Goal: Transaction & Acquisition: Purchase product/service

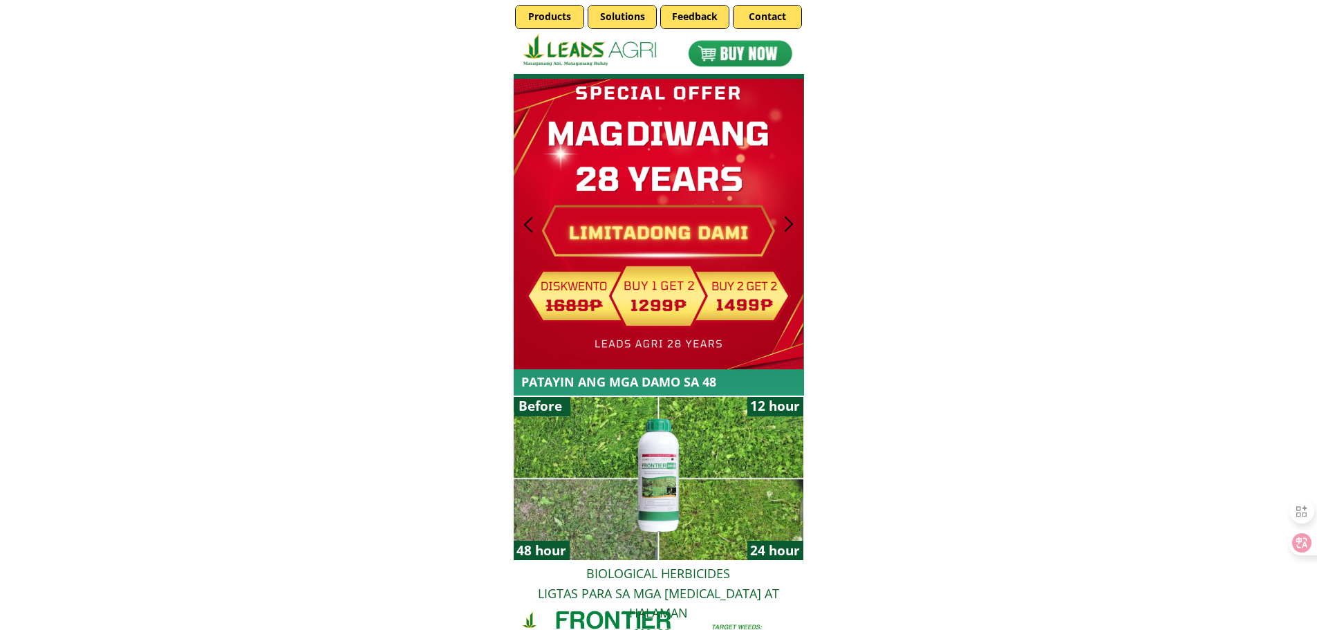
click at [764, 58] on div at bounding box center [740, 53] width 124 height 41
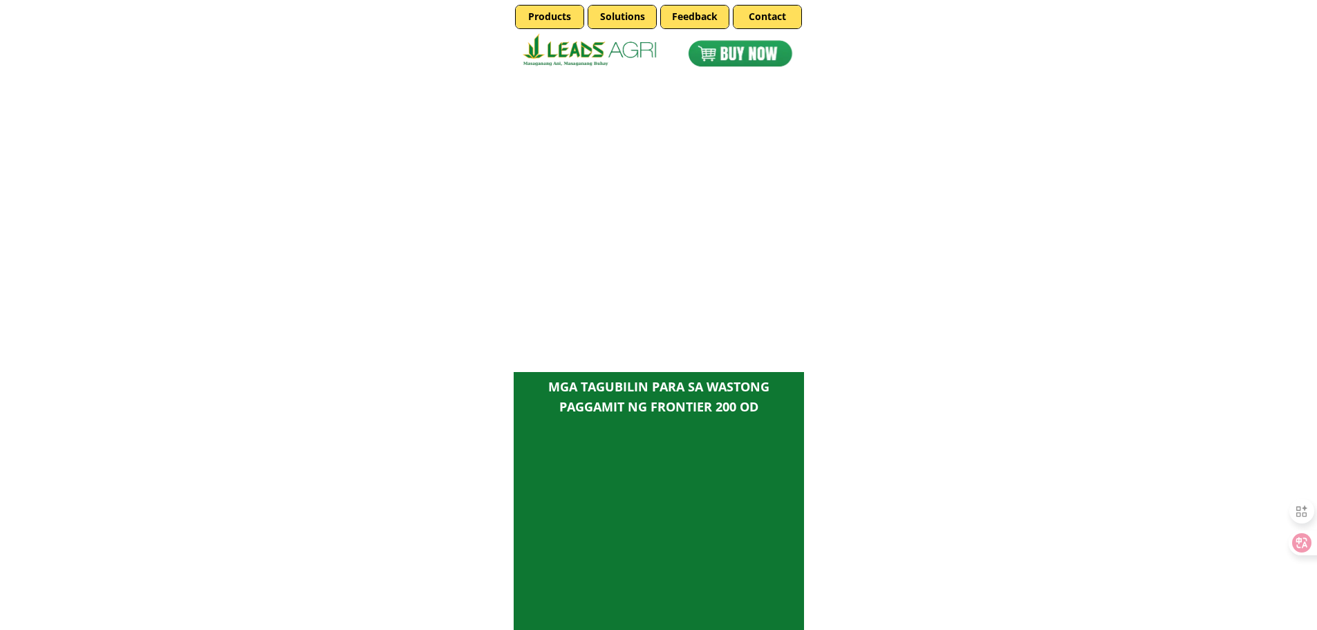
scroll to position [3213, 0]
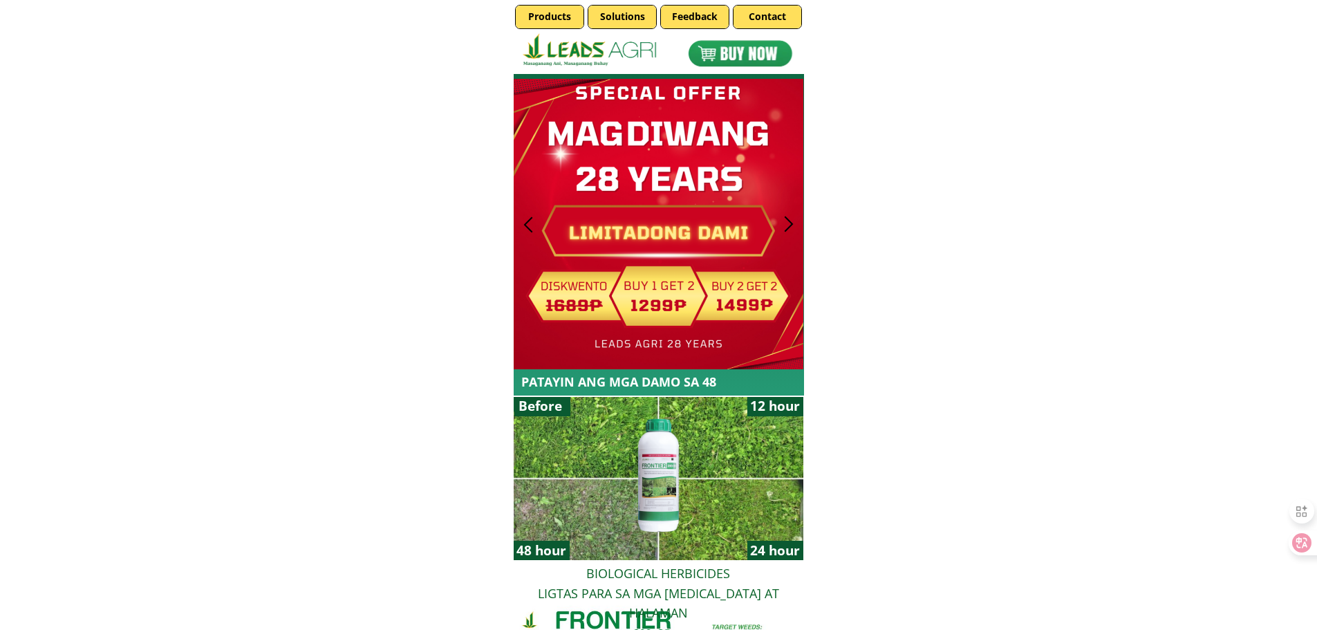
click at [762, 57] on div at bounding box center [741, 52] width 136 height 45
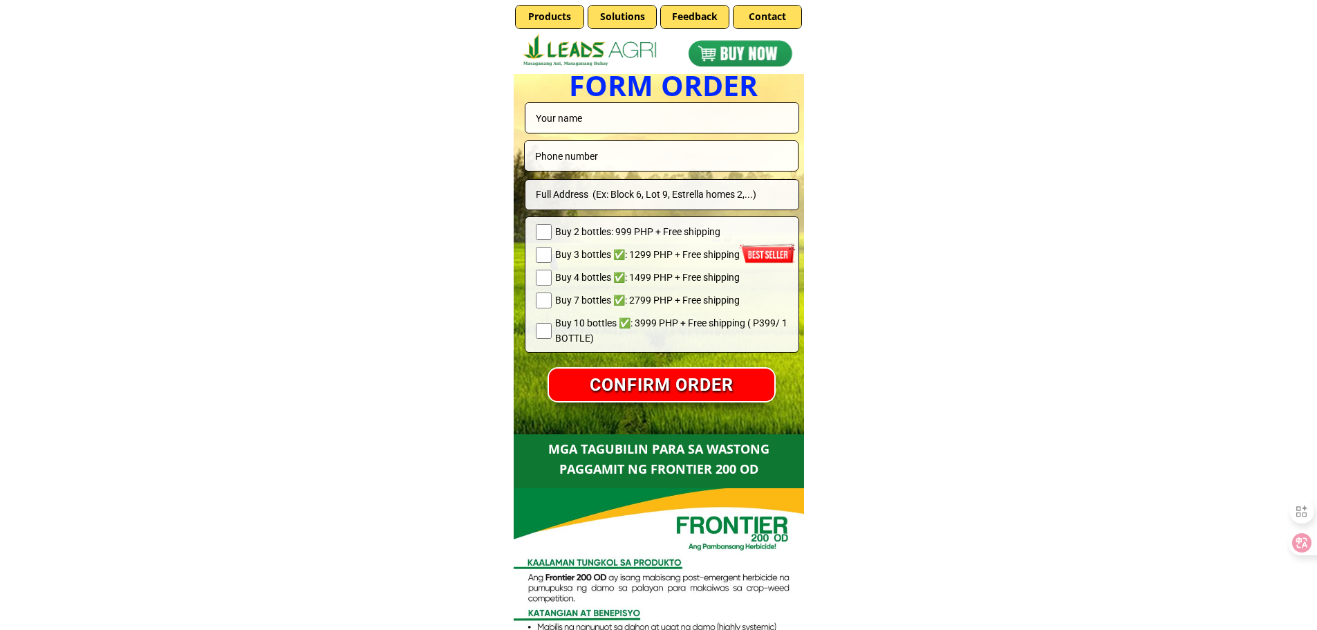
scroll to position [3144, 0]
click at [575, 256] on span "Buy 3 bottles ✅: 1299 PHP + Free shipping" at bounding box center [671, 255] width 233 height 15
checkbox input "true"
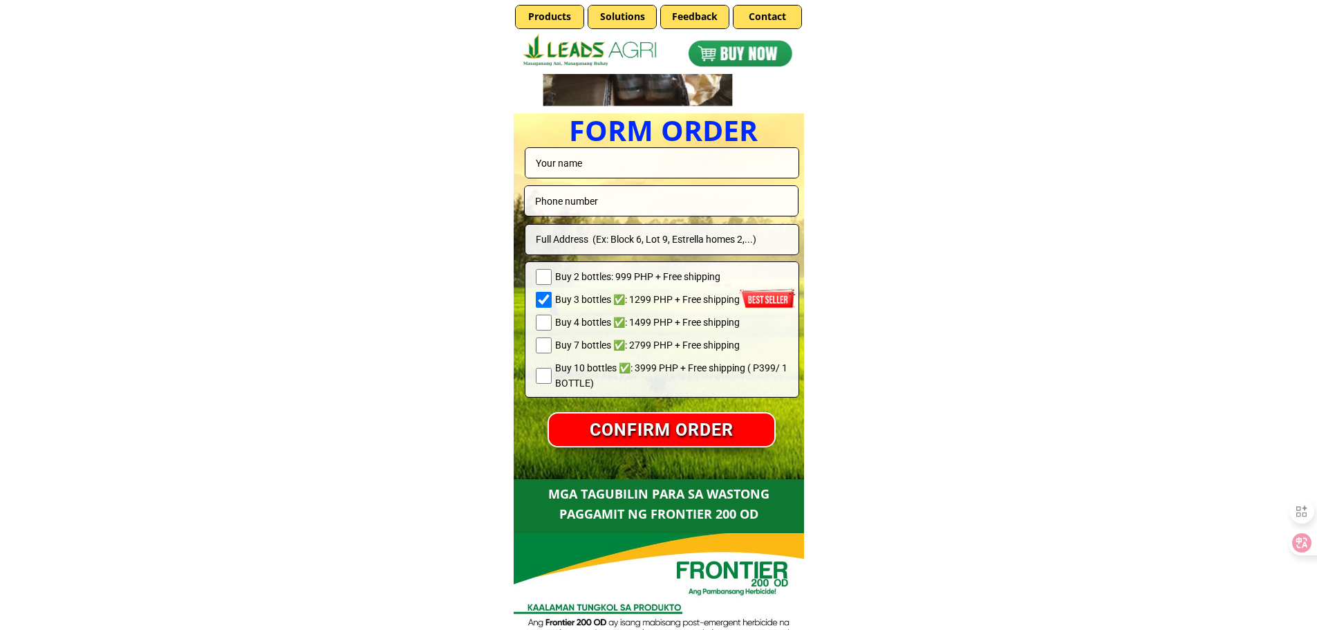
scroll to position [3074, 0]
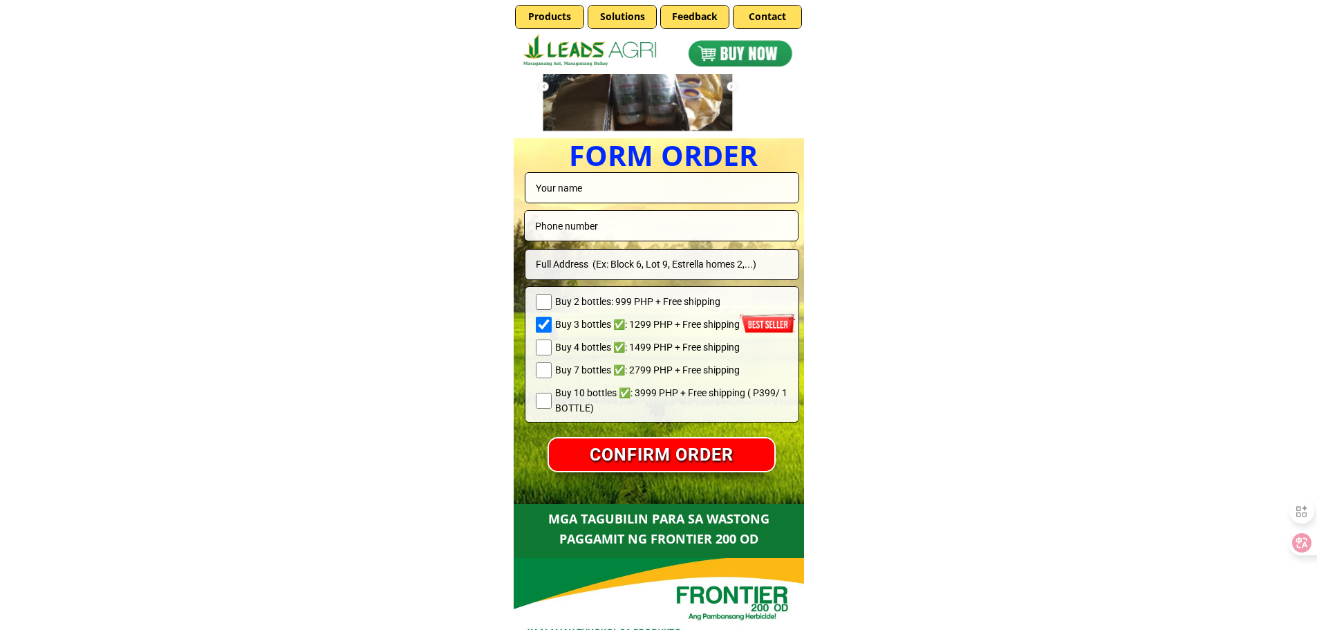
click at [613, 186] on input "text" at bounding box center [661, 188] width 259 height 30
paste input "[PERSON_NAME]"
type input "[PERSON_NAME]"
click at [611, 228] on input "tel" at bounding box center [661, 226] width 259 height 30
paste input "9272566496"
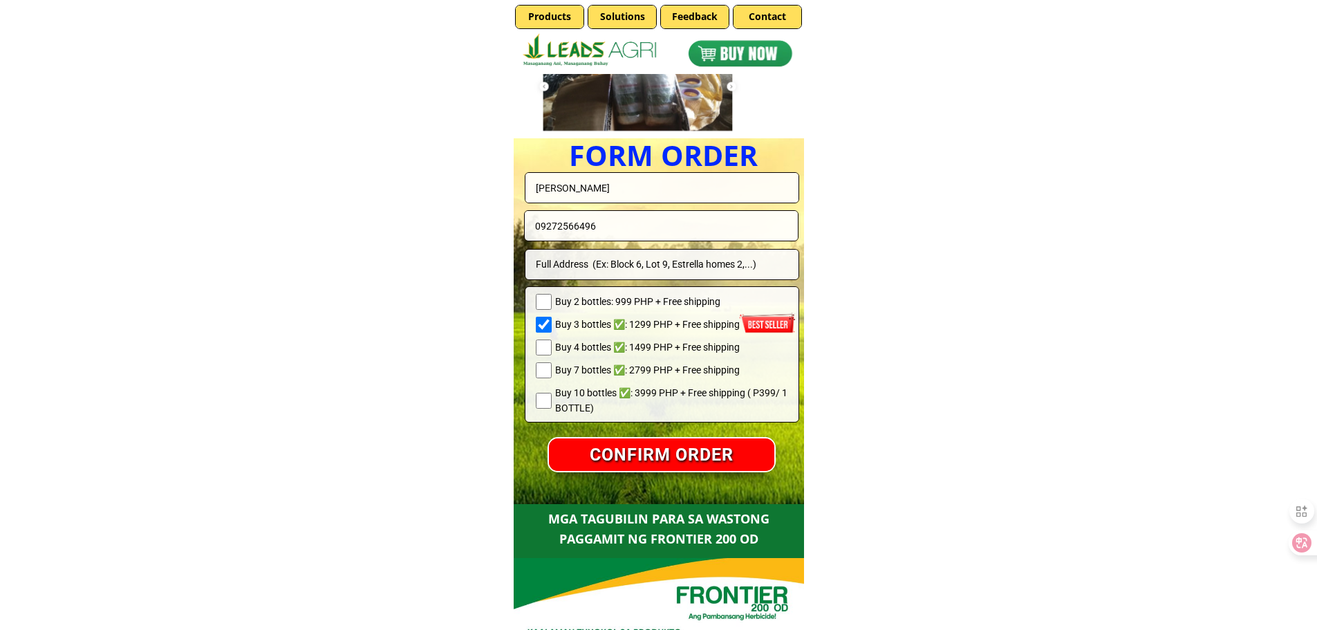
type input "09272566496"
click at [596, 270] on input "text" at bounding box center [661, 265] width 259 height 30
paste input "Purok 4 Centrala, Sueallah, [GEOGRAPHIC_DATA]"
type input "Purok 4 Centrala, Sueallah, [GEOGRAPHIC_DATA]"
click at [659, 460] on p "CONFIRM ORDER" at bounding box center [661, 455] width 241 height 35
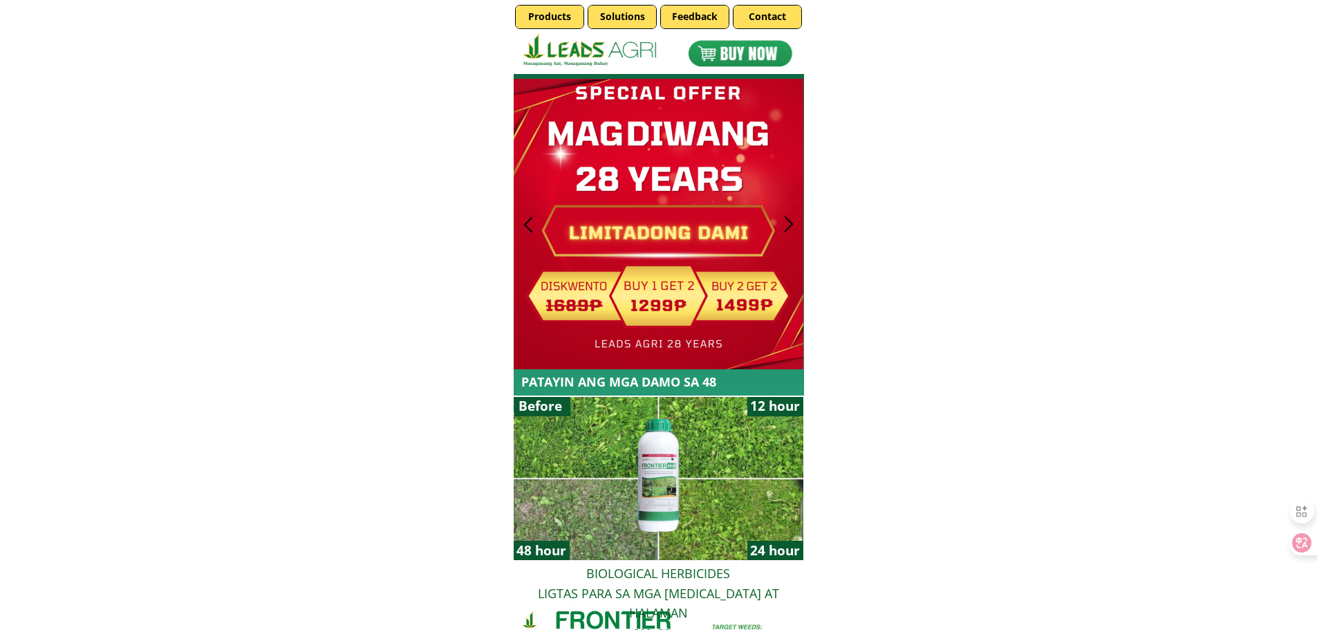
click at [769, 52] on div at bounding box center [740, 53] width 124 height 41
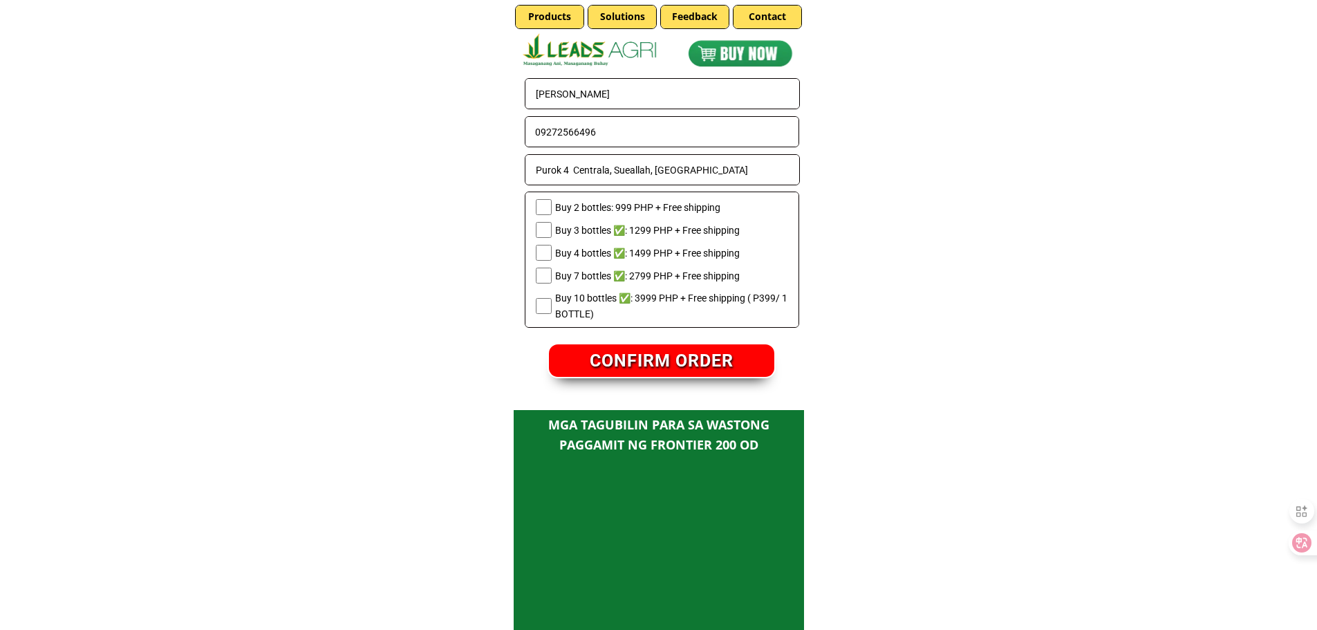
scroll to position [3144, 0]
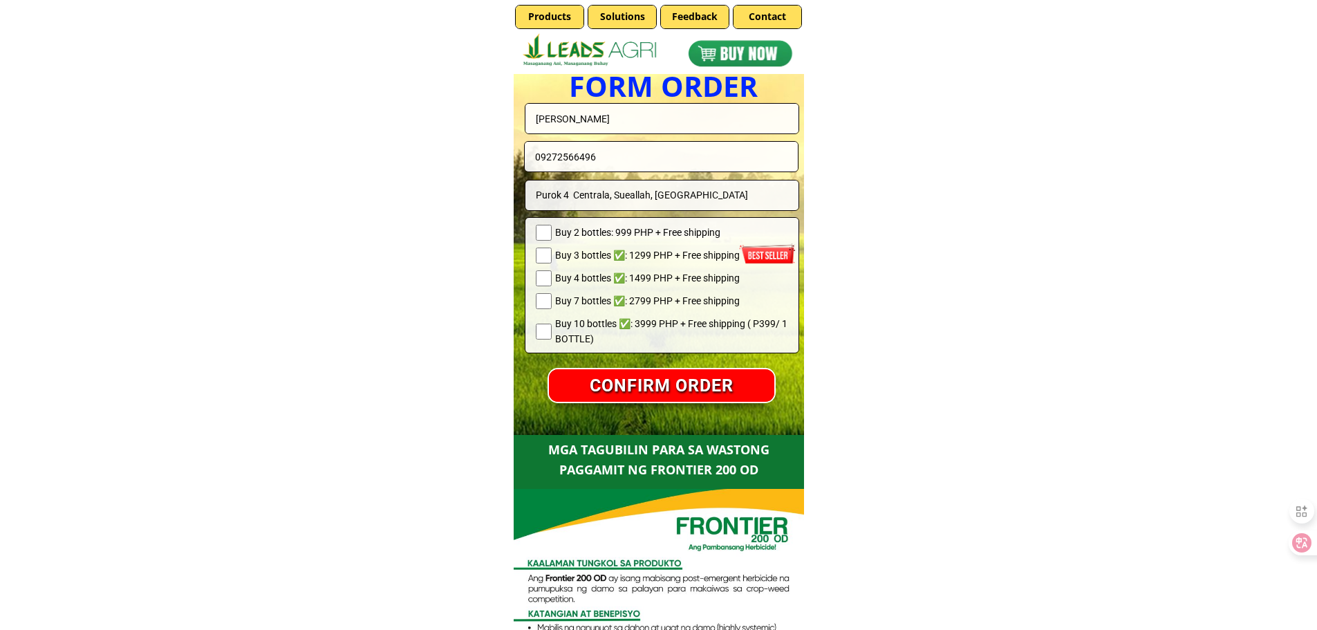
drag, startPoint x: 549, startPoint y: 128, endPoint x: 461, endPoint y: 132, distance: 88.6
click at [505, 128] on body "PATAYIN ANG MGA DAMO SA 48 ORAS LANG Products Solutions Feedback Contact Before…" at bounding box center [658, 582] width 1317 height 7452
paste input "Felomina Darbe clpon nos"
type input "Felomina Darbe clpon nos"
drag, startPoint x: 634, startPoint y: 156, endPoint x: 541, endPoint y: 160, distance: 92.7
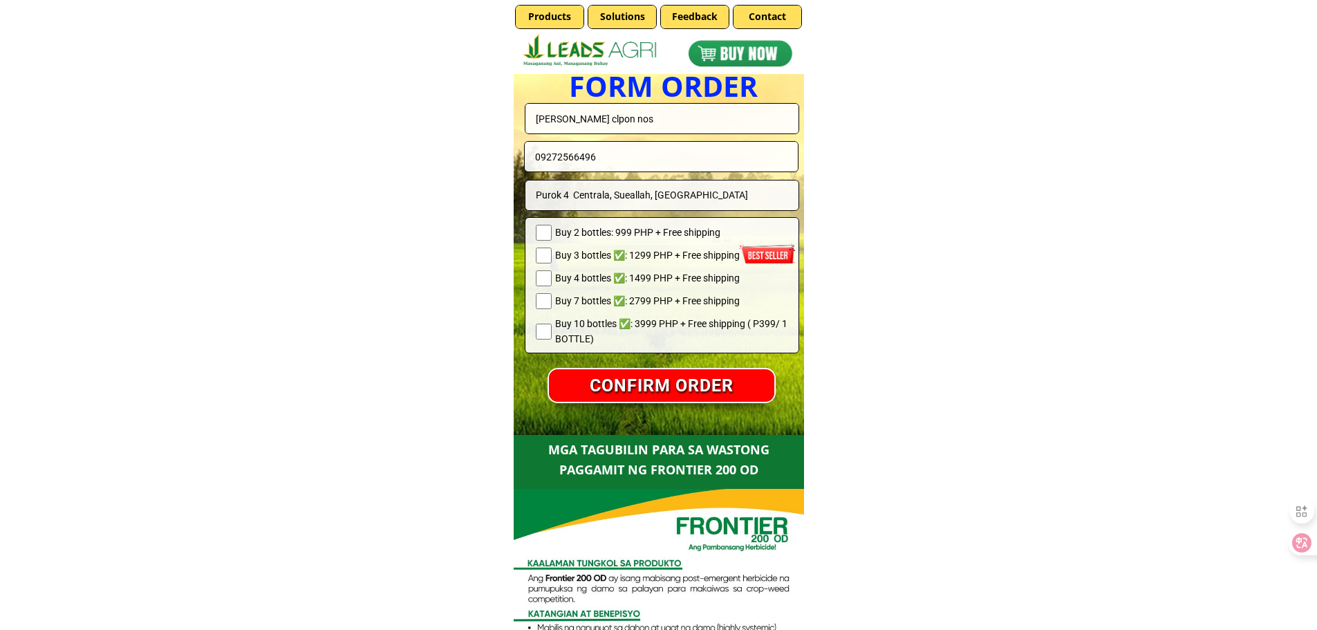
click at [541, 160] on input "09272566496" at bounding box center [661, 157] width 259 height 30
paste input "686229444"
type input "09686229444"
click at [664, 198] on input "Purok 4 Centrala, Sueallah, South Cotabato" at bounding box center [661, 195] width 259 height 30
paste input "Sitio San Nicolas Brgy Mangan Banga Aklan"
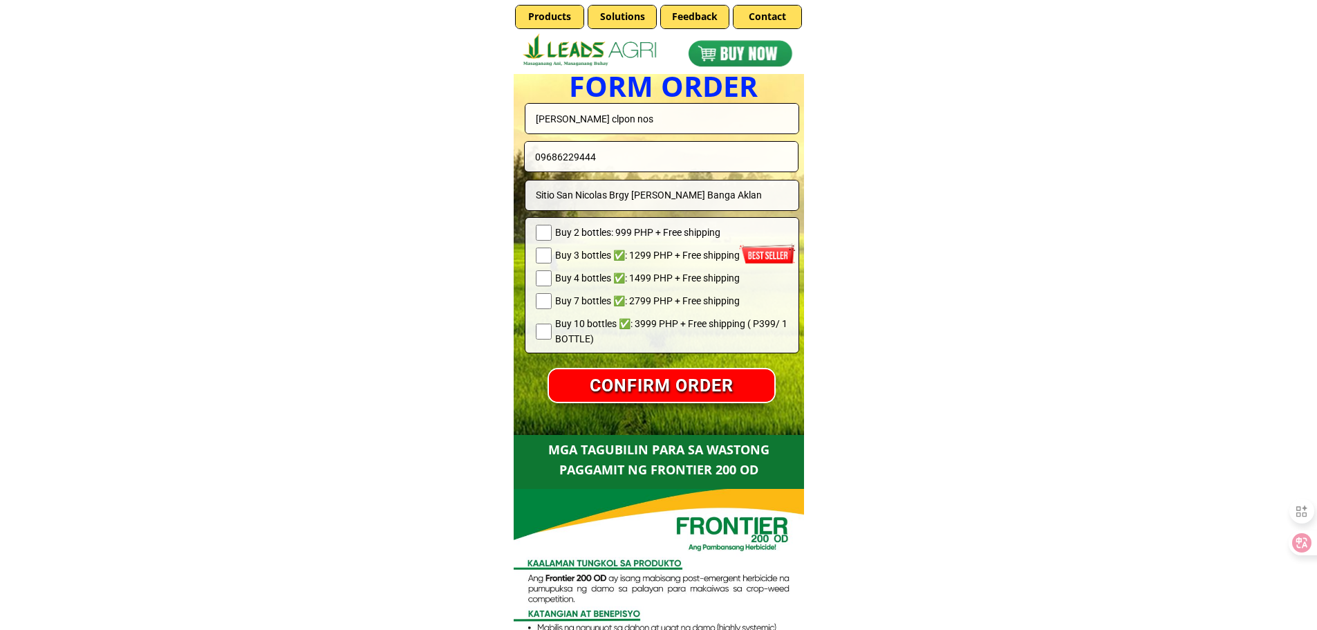
type input "Sitio San Nicolas Brgy Mangan Banga Aklan"
click at [590, 235] on span "Buy 2 bottles: 999 PHP + Free shipping" at bounding box center [671, 232] width 233 height 15
checkbox input "true"
click at [649, 380] on p "CONFIRM ORDER" at bounding box center [661, 385] width 225 height 33
